Goal: Information Seeking & Learning: Learn about a topic

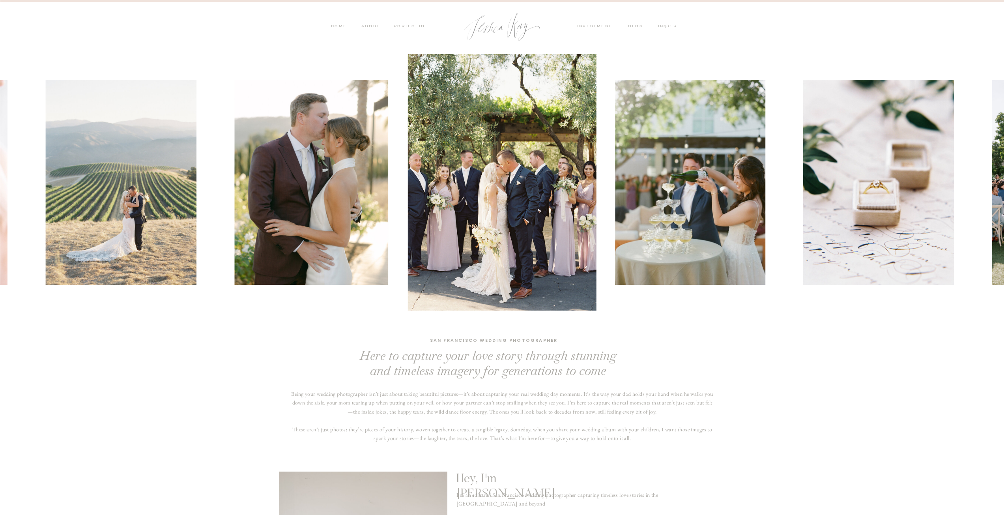
click at [414, 27] on nav "PORTFOLIO" at bounding box center [408, 26] width 33 height 7
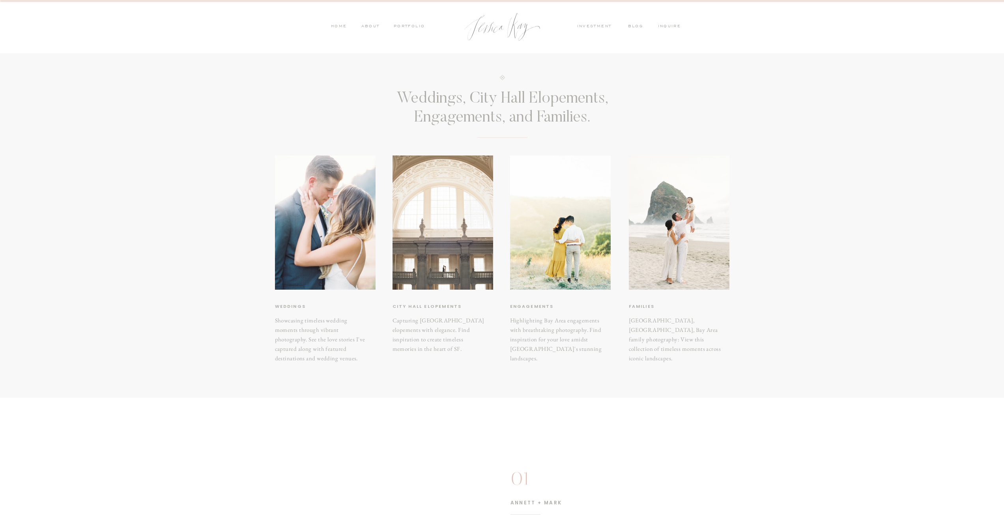
click at [454, 217] on div at bounding box center [442, 222] width 101 height 134
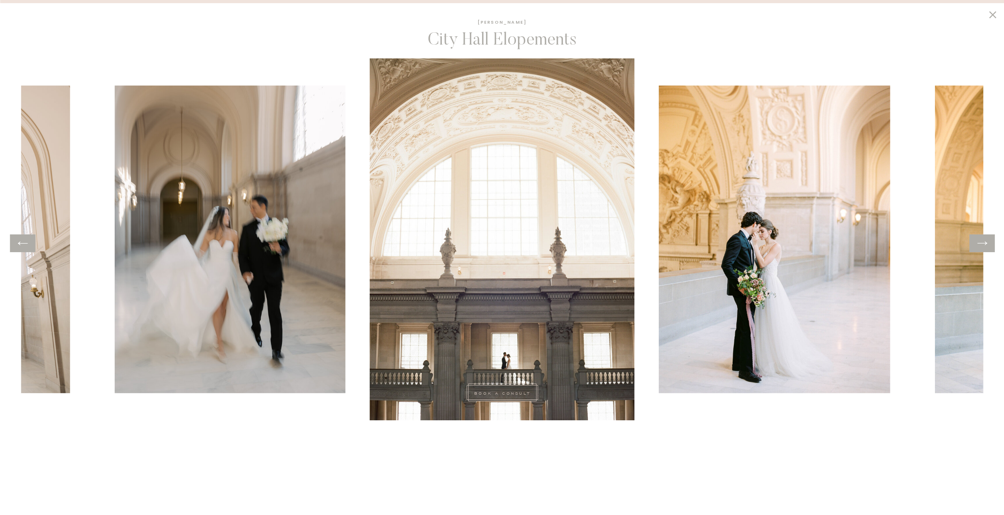
click at [851, 284] on img at bounding box center [774, 239] width 231 height 307
click at [984, 248] on icon at bounding box center [981, 243] width 11 height 12
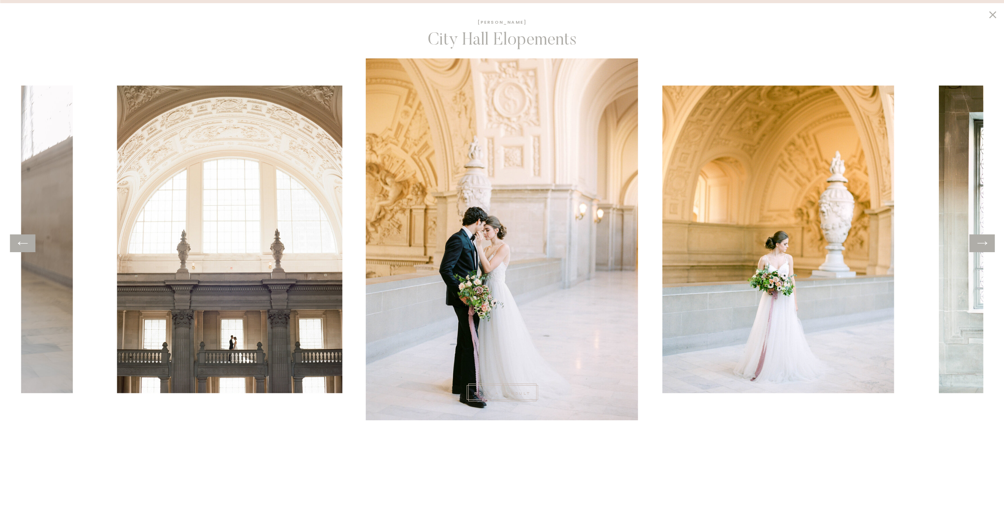
click at [984, 248] on icon at bounding box center [981, 243] width 11 height 12
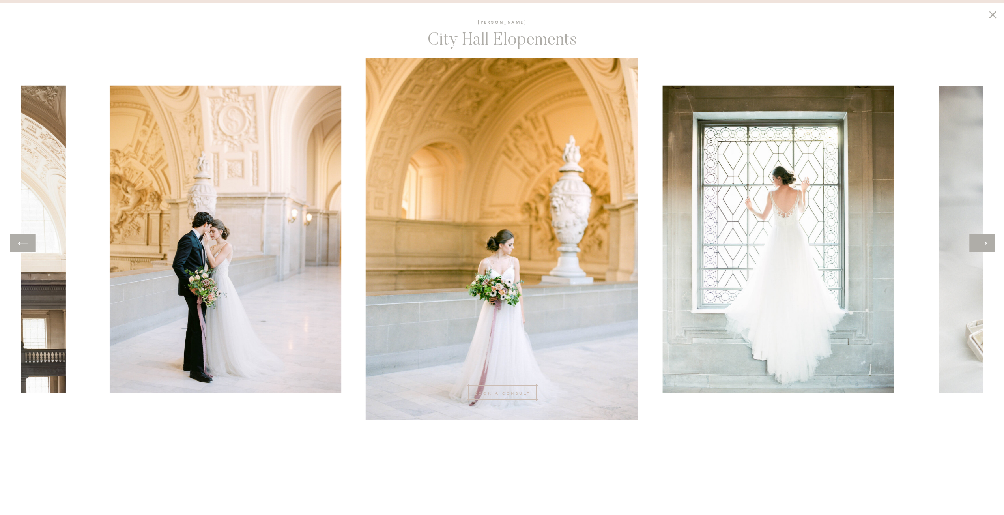
click at [984, 248] on icon at bounding box center [981, 243] width 11 height 12
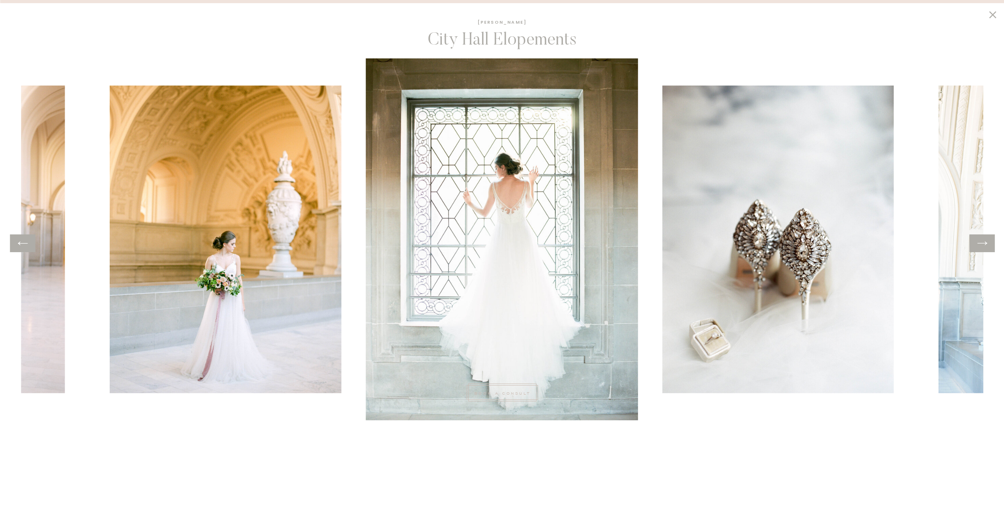
click at [984, 248] on icon at bounding box center [981, 243] width 11 height 12
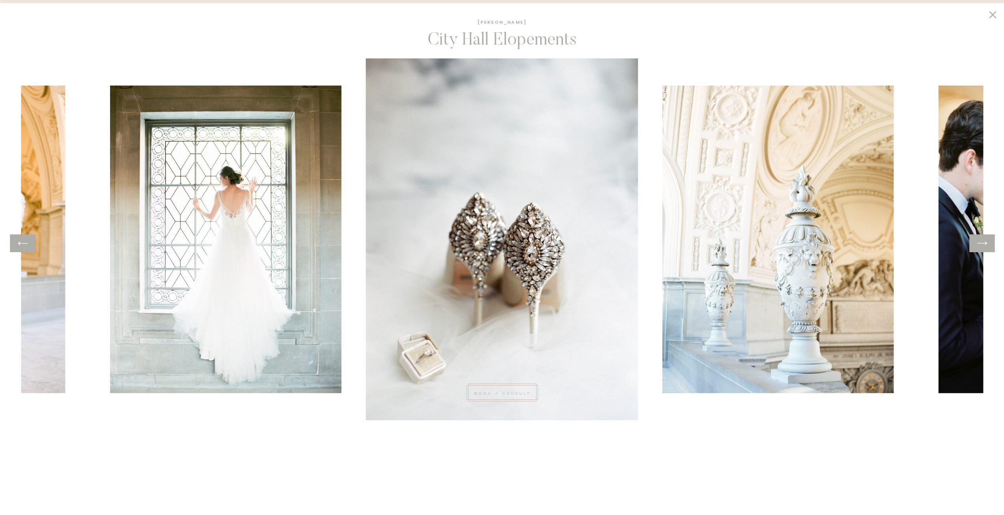
click at [984, 248] on icon at bounding box center [981, 243] width 11 height 12
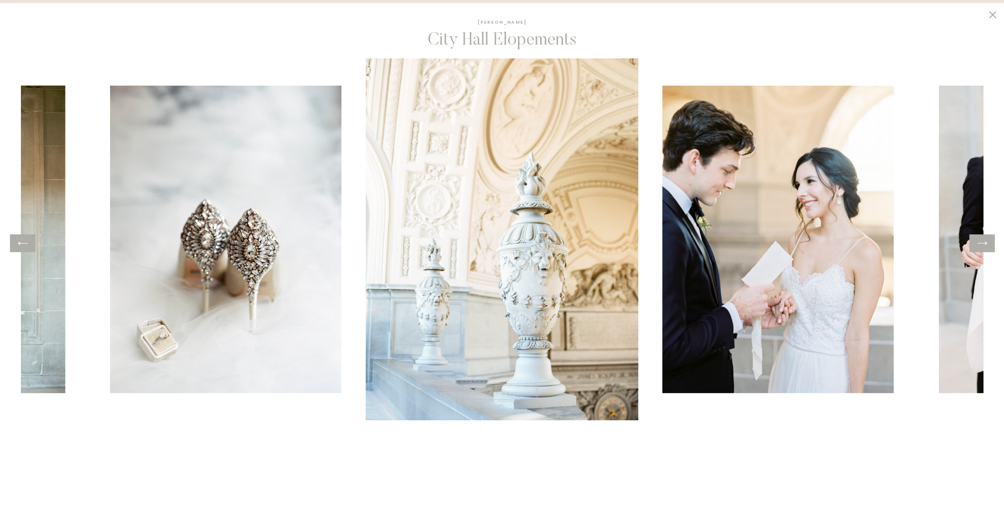
click at [984, 248] on icon at bounding box center [981, 243] width 11 height 12
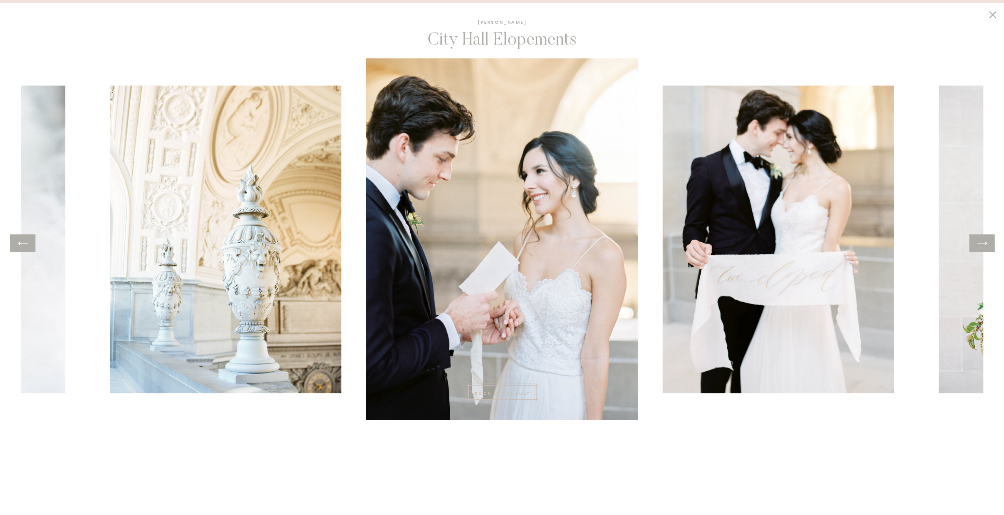
click at [984, 248] on icon at bounding box center [981, 243] width 11 height 12
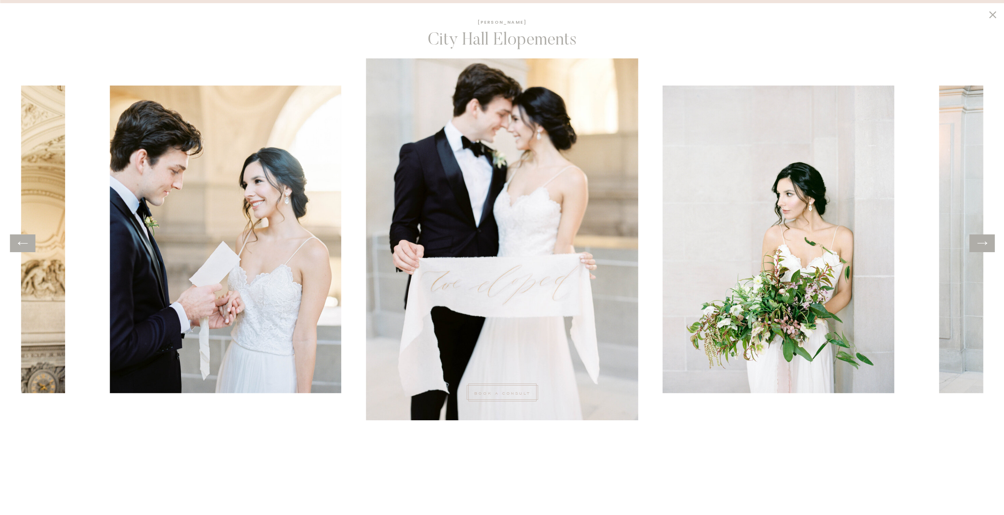
click at [984, 248] on icon at bounding box center [981, 243] width 11 height 12
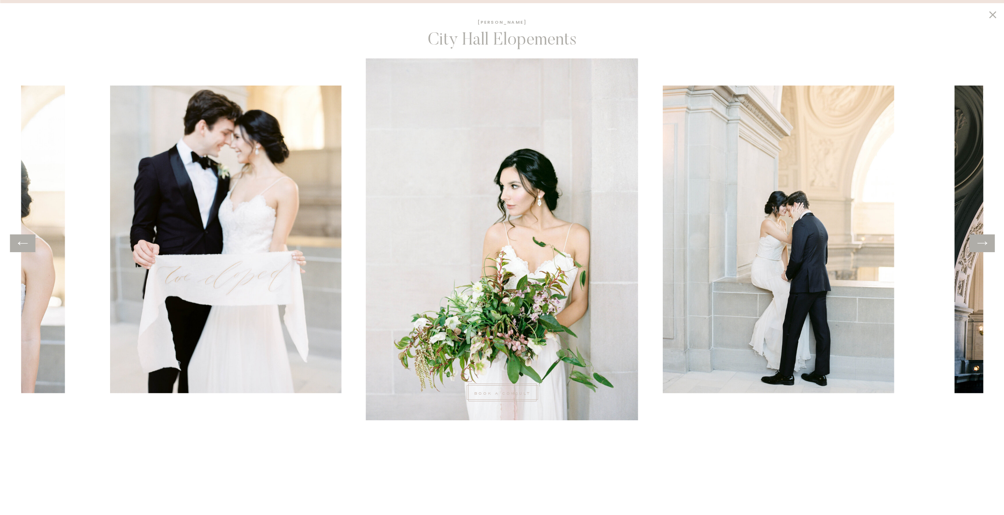
click at [984, 248] on icon at bounding box center [981, 243] width 11 height 12
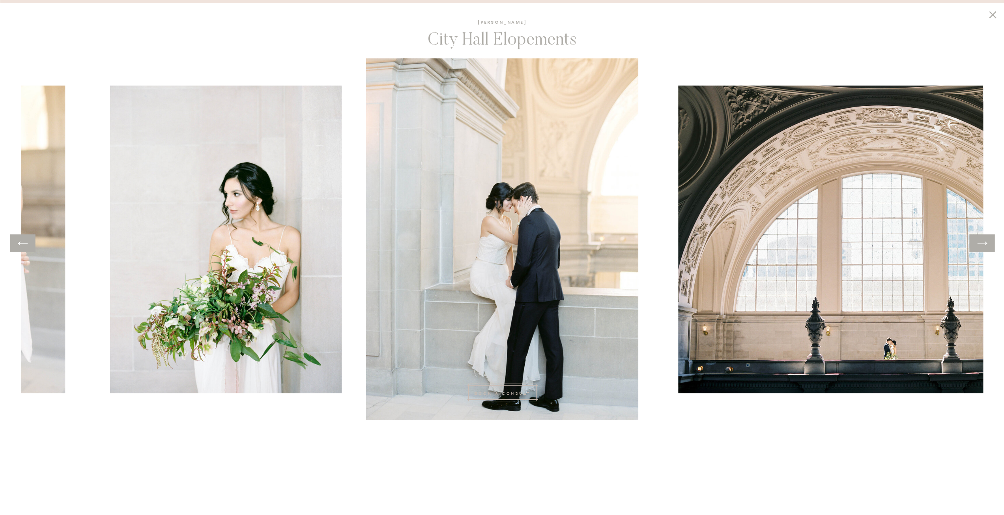
click at [984, 248] on icon at bounding box center [981, 243] width 11 height 12
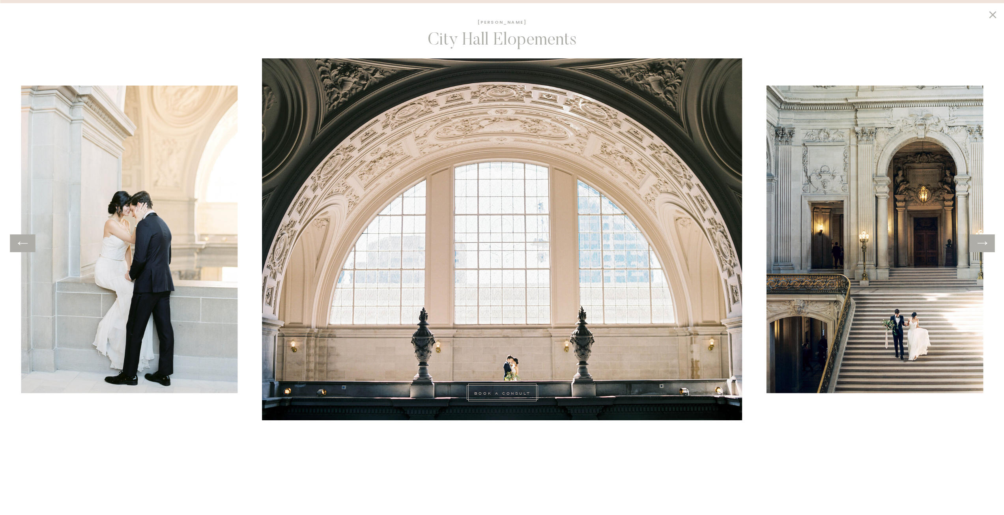
click at [984, 248] on icon at bounding box center [981, 243] width 11 height 12
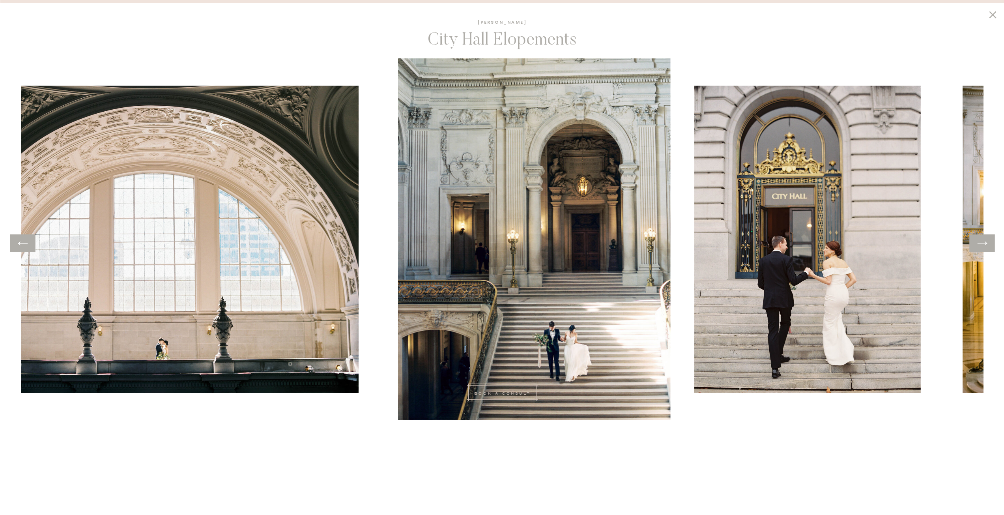
click at [984, 248] on icon at bounding box center [981, 243] width 11 height 12
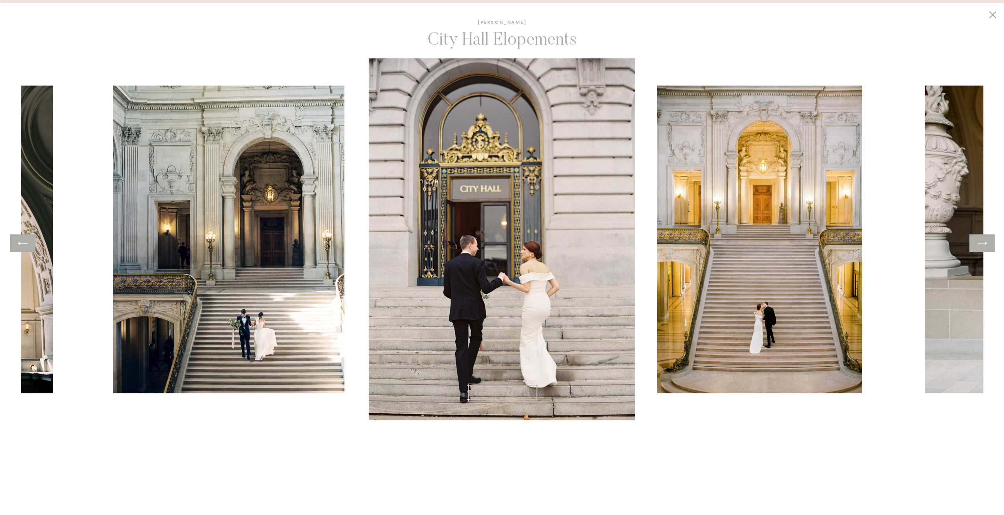
click at [984, 248] on icon at bounding box center [981, 243] width 11 height 12
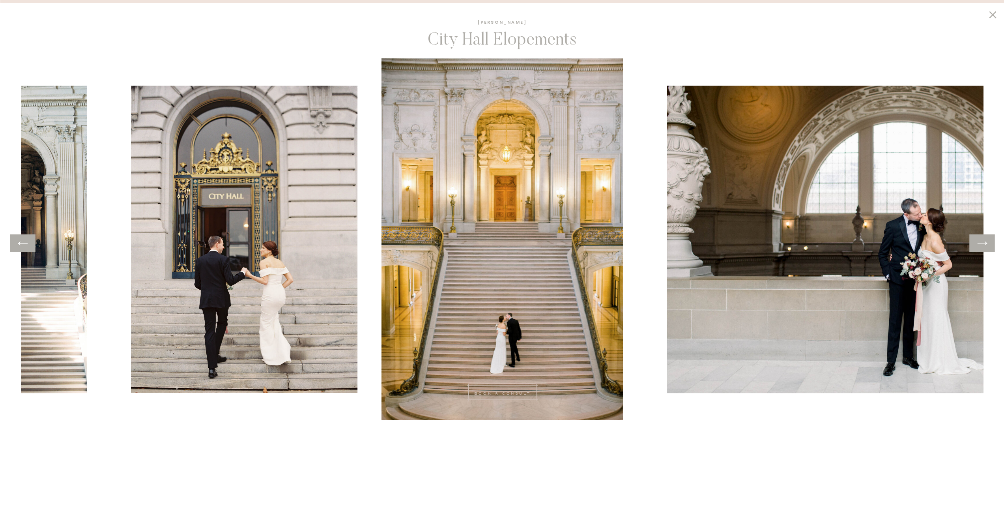
click at [984, 249] on icon at bounding box center [981, 243] width 11 height 12
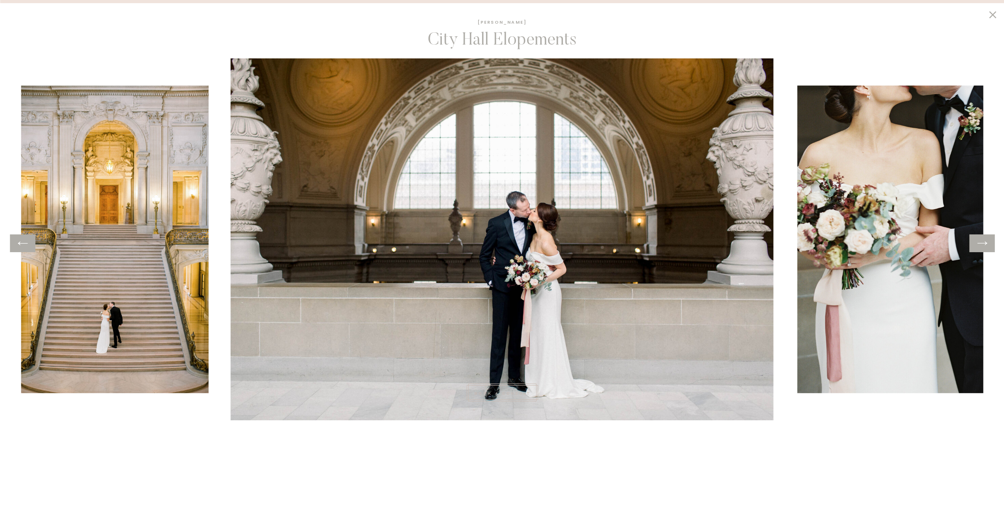
click at [494, 49] on h1 "City Hall Elopements" at bounding box center [501, 42] width 163 height 25
click at [501, 16] on div at bounding box center [502, 26] width 87 height 39
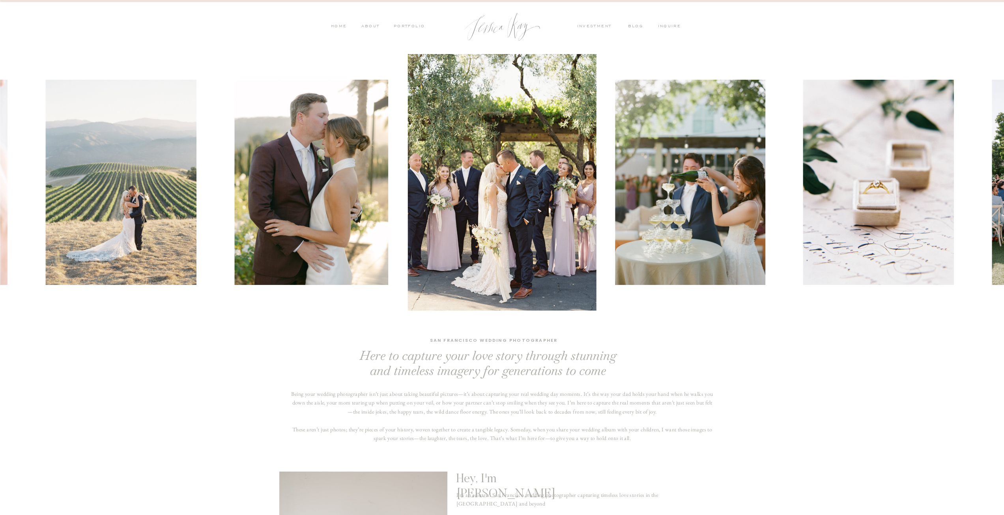
click at [603, 25] on nav "investment" at bounding box center [596, 26] width 39 height 7
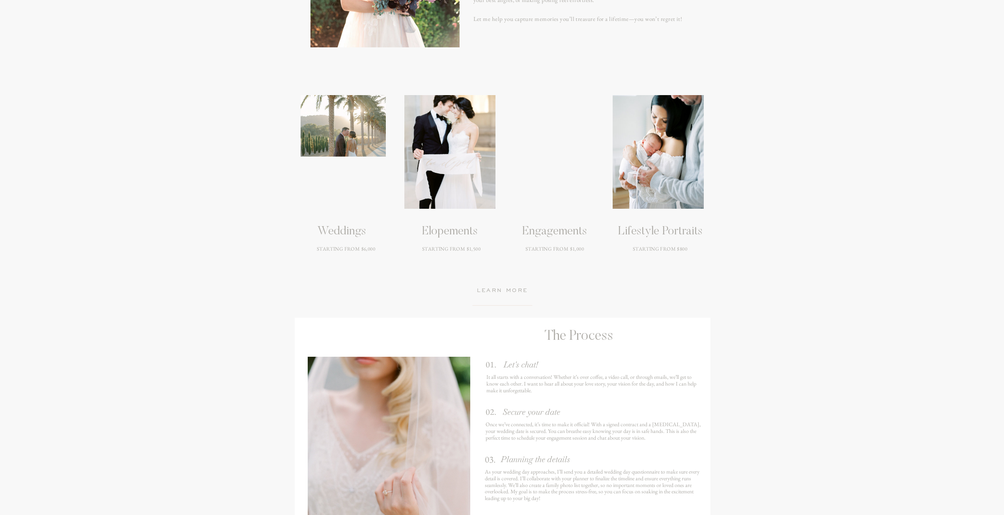
scroll to position [1025, 0]
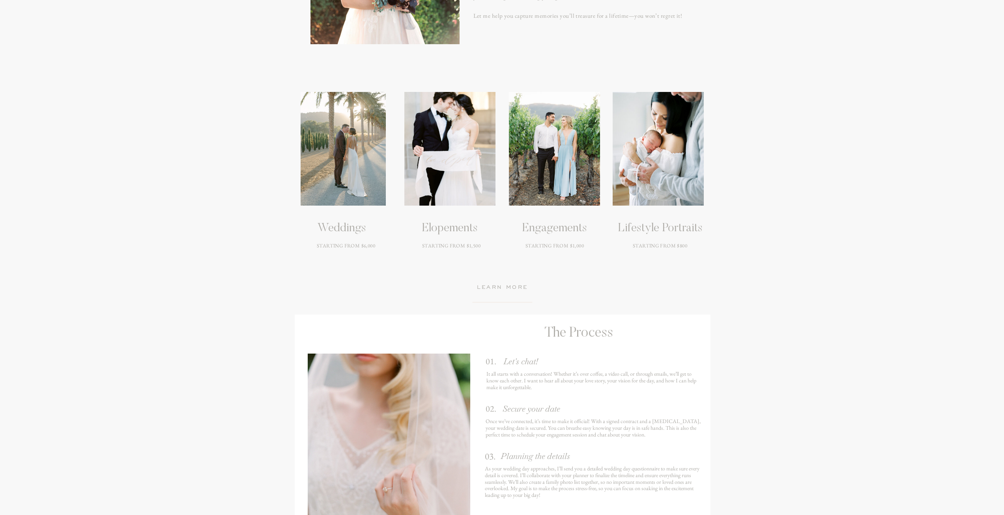
click at [564, 235] on h3 "Engagements" at bounding box center [554, 228] width 64 height 14
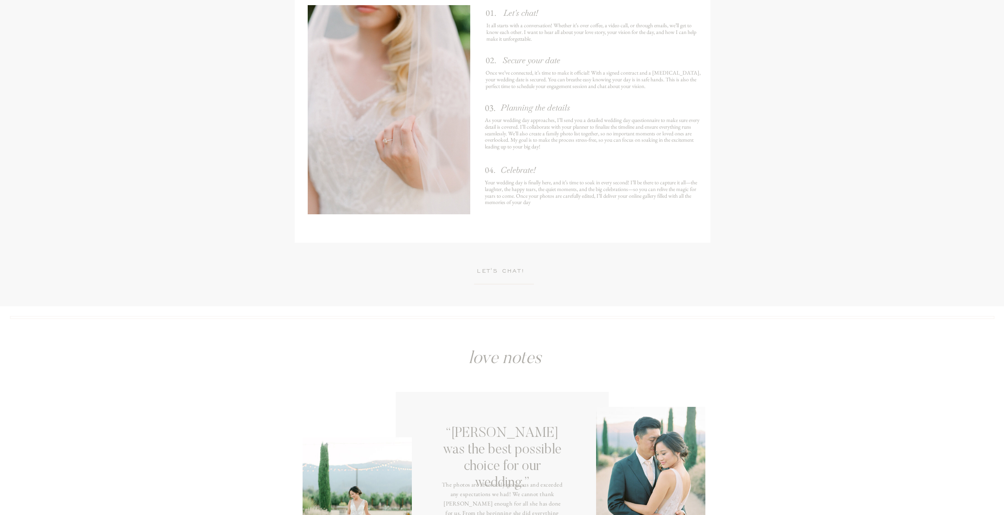
scroll to position [1380, 0]
